Goal: Task Accomplishment & Management: Use online tool/utility

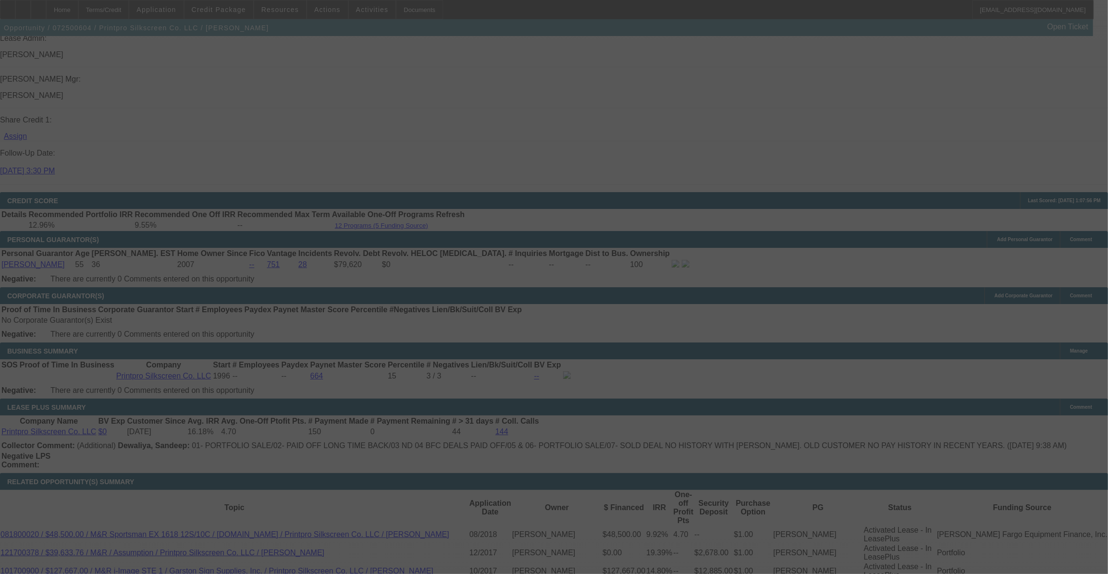
scroll to position [1325, 0]
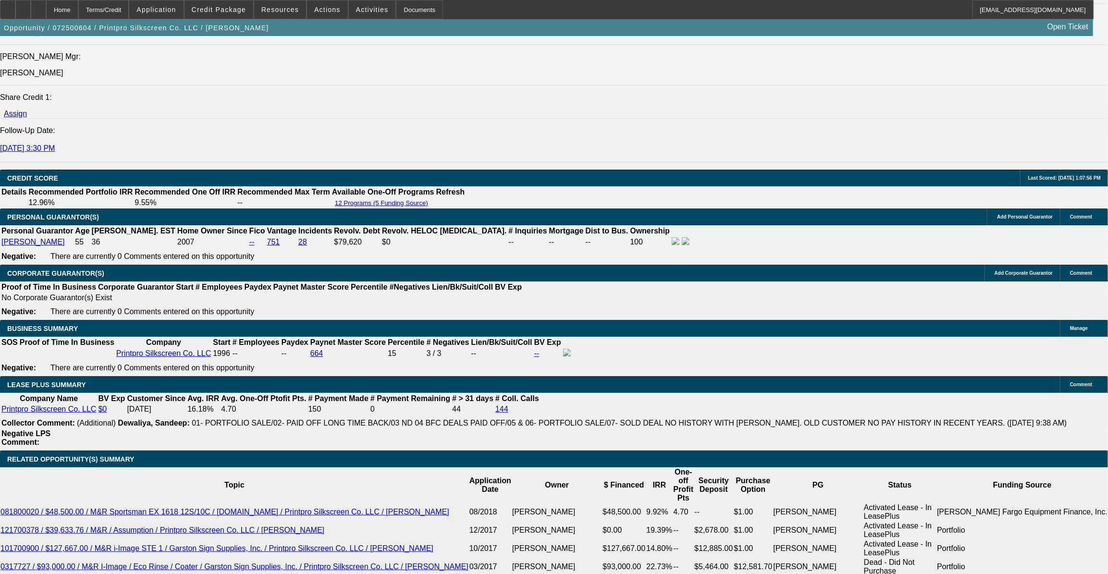
select select "0"
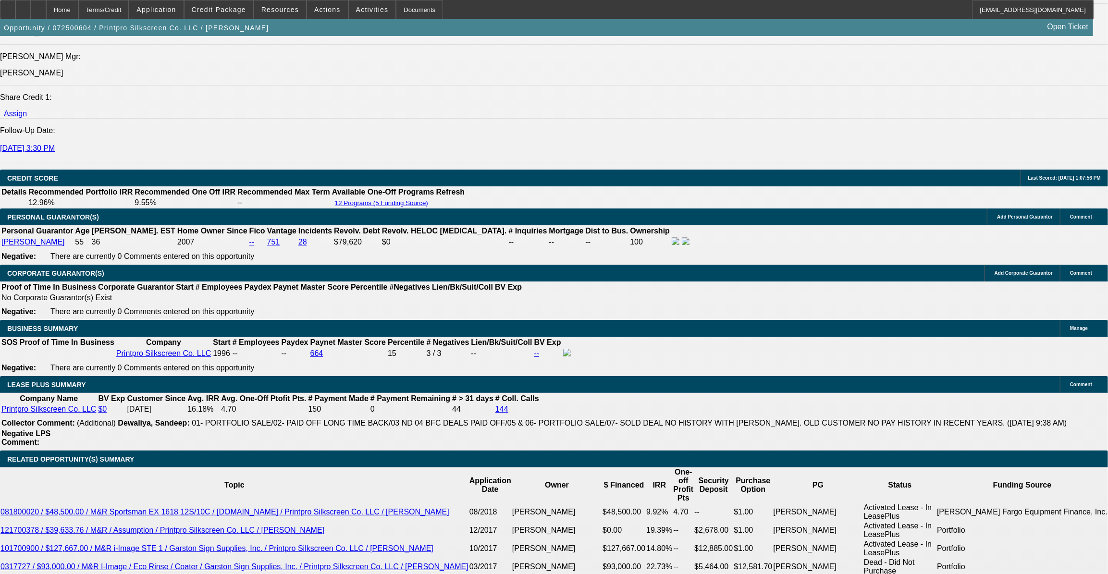
select select "0"
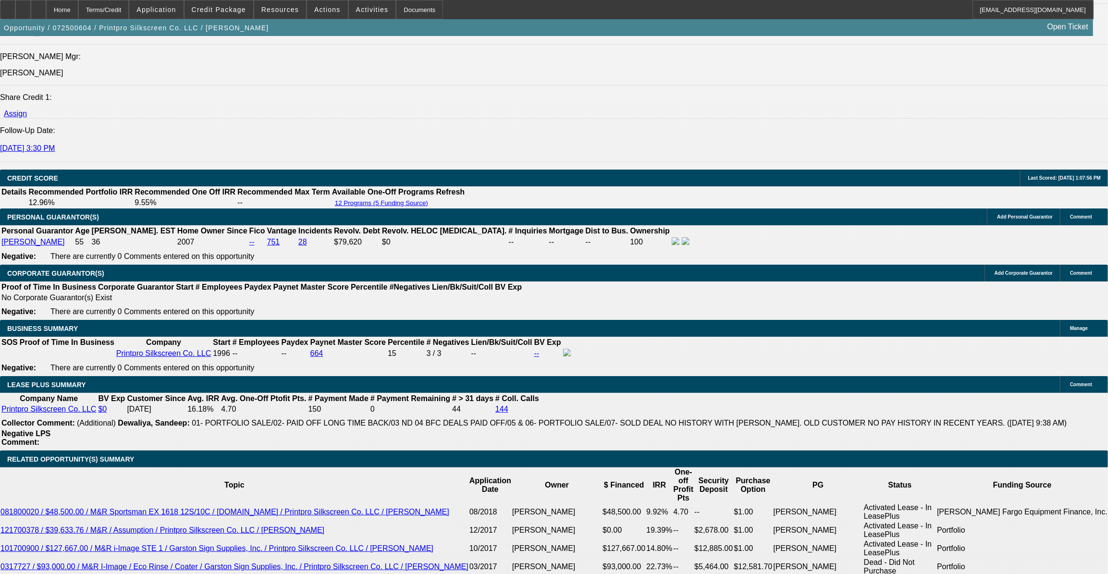
select select "0"
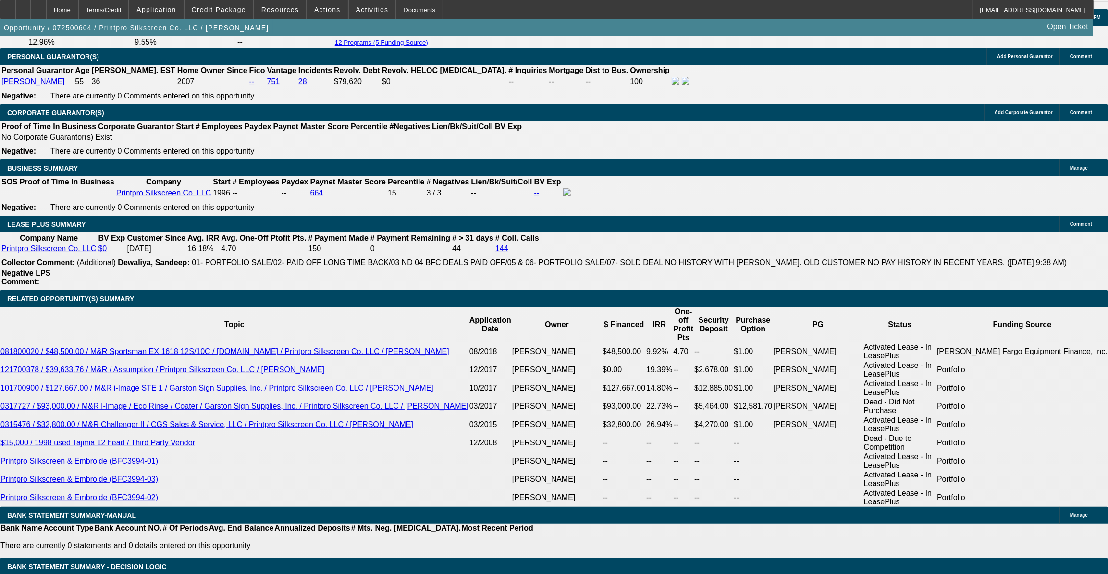
select select "1"
select select "6"
select select "1"
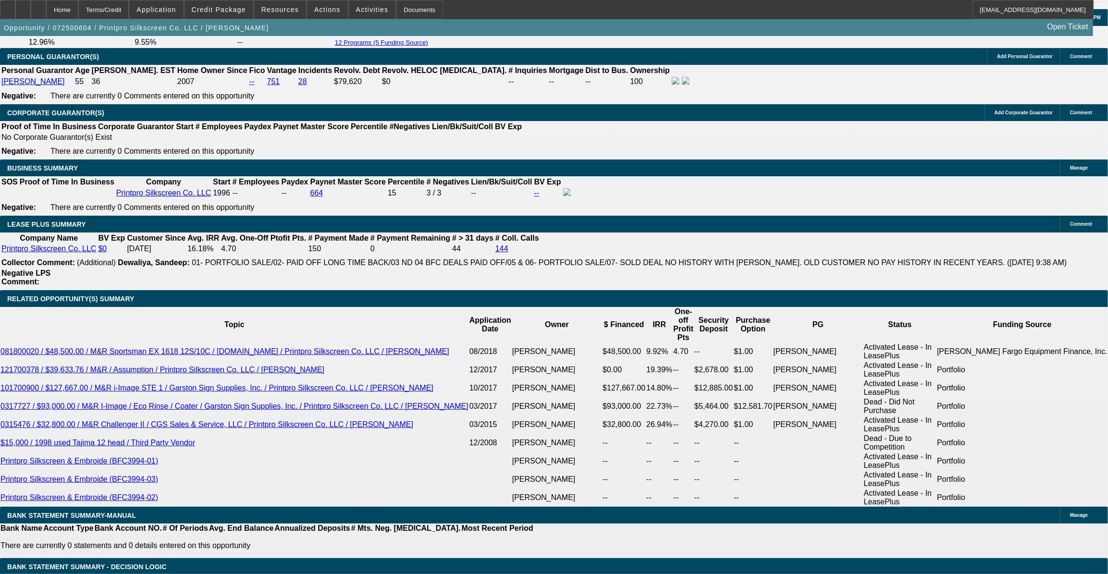
select select "6"
select select "1"
select select "6"
select select "1"
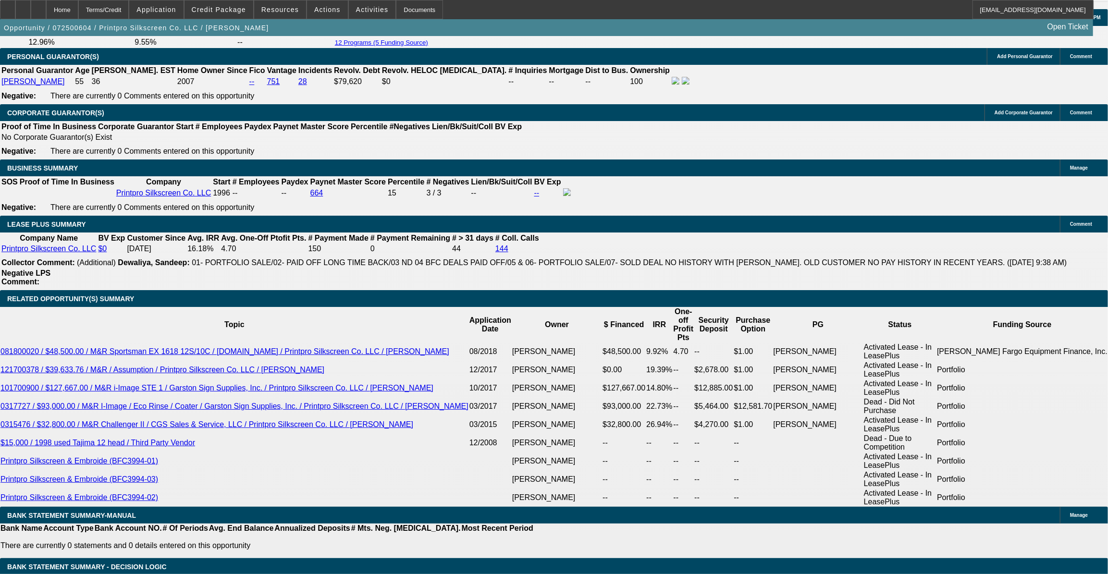
select select "1"
select select "6"
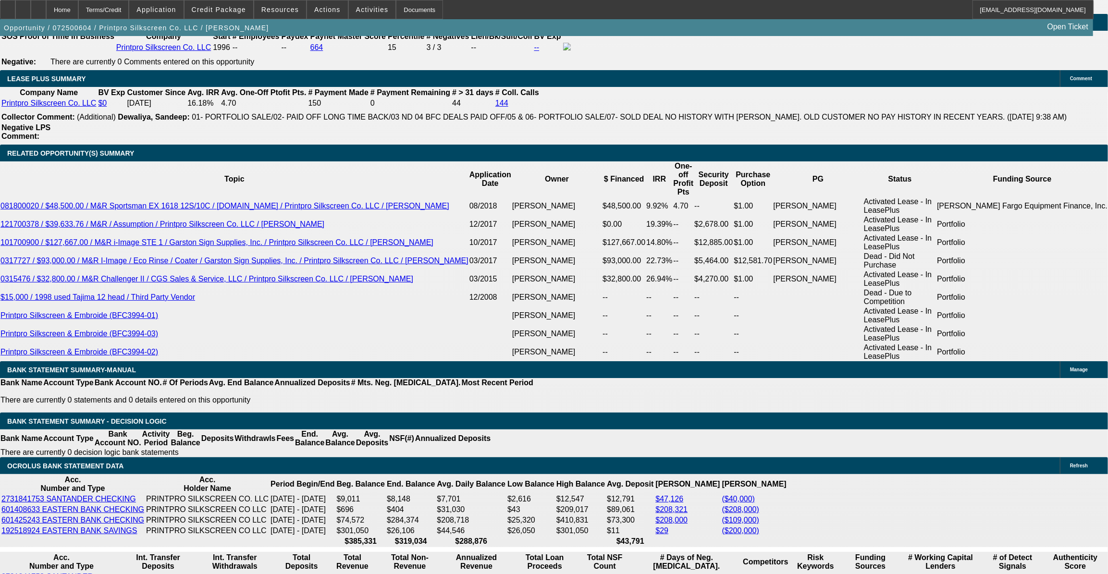
scroll to position [1645, 0]
